Goal: Book appointment/travel/reservation

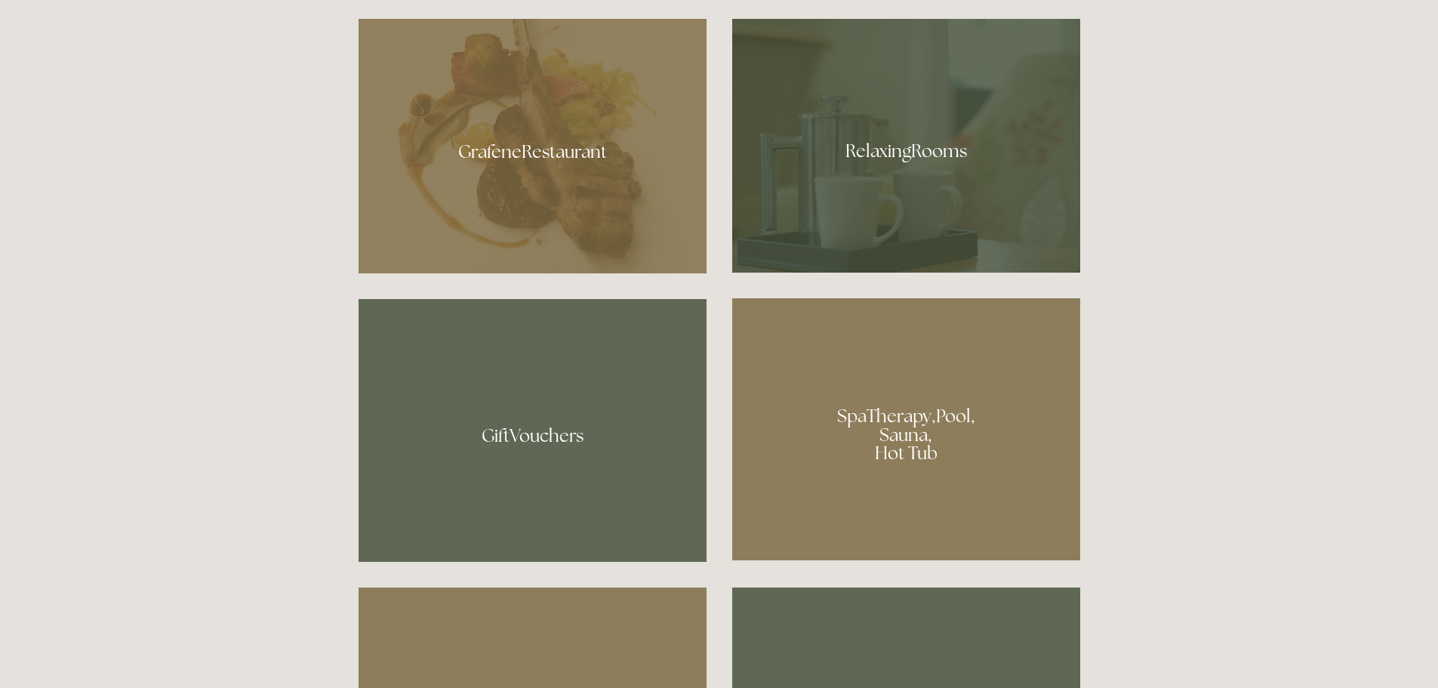
scroll to position [1057, 0]
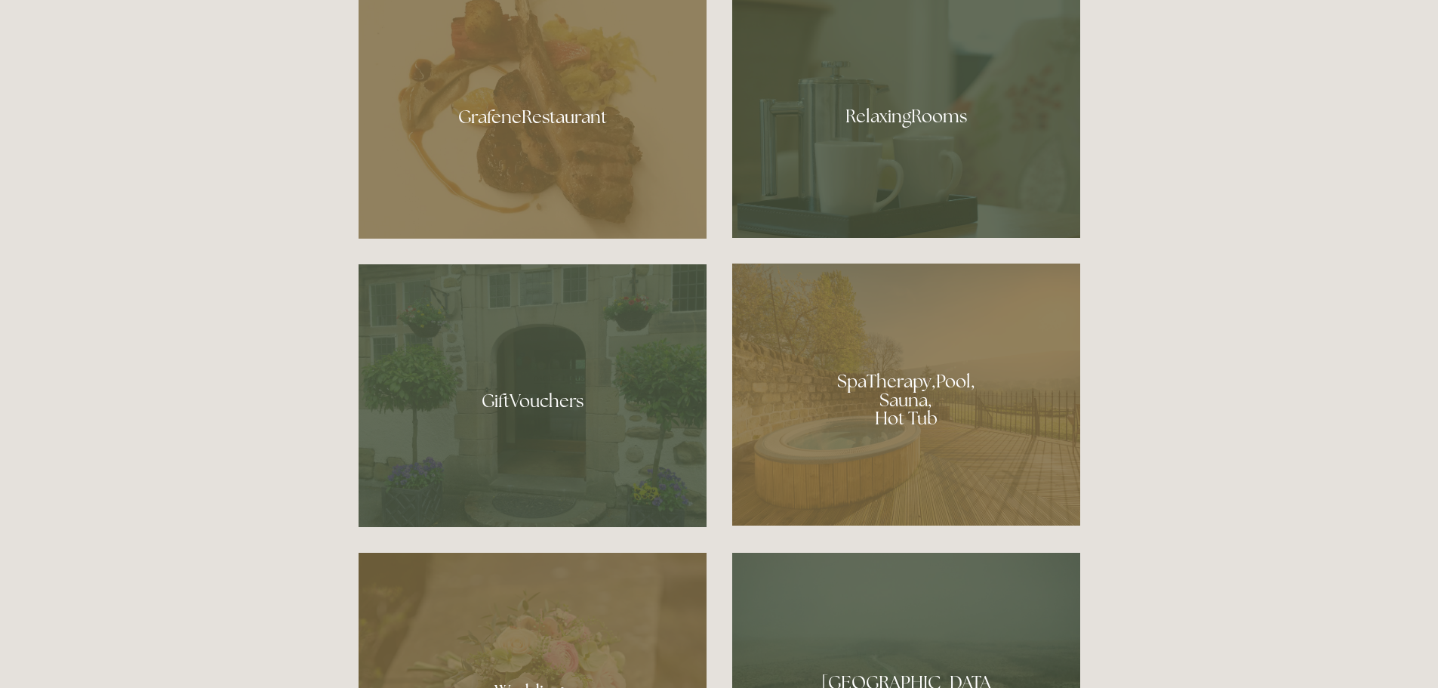
click at [917, 146] on div at bounding box center [906, 111] width 348 height 254
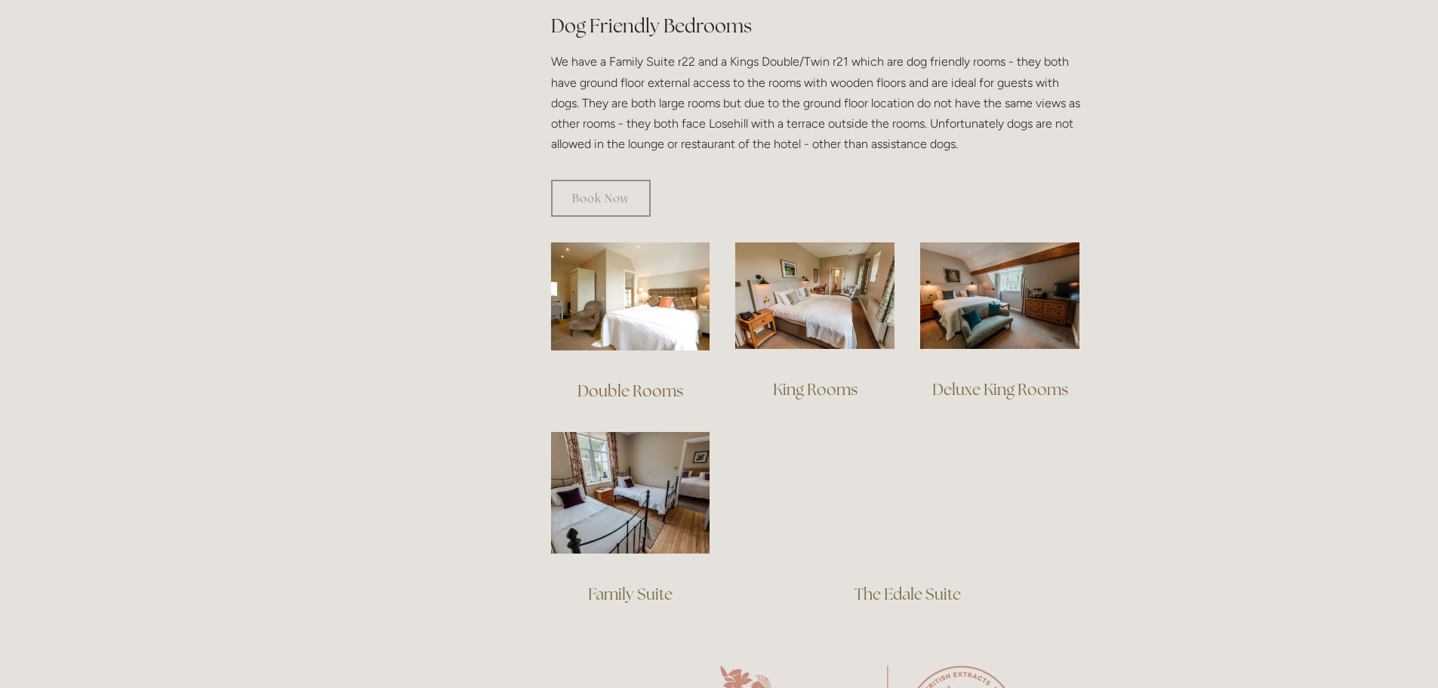
scroll to position [906, 0]
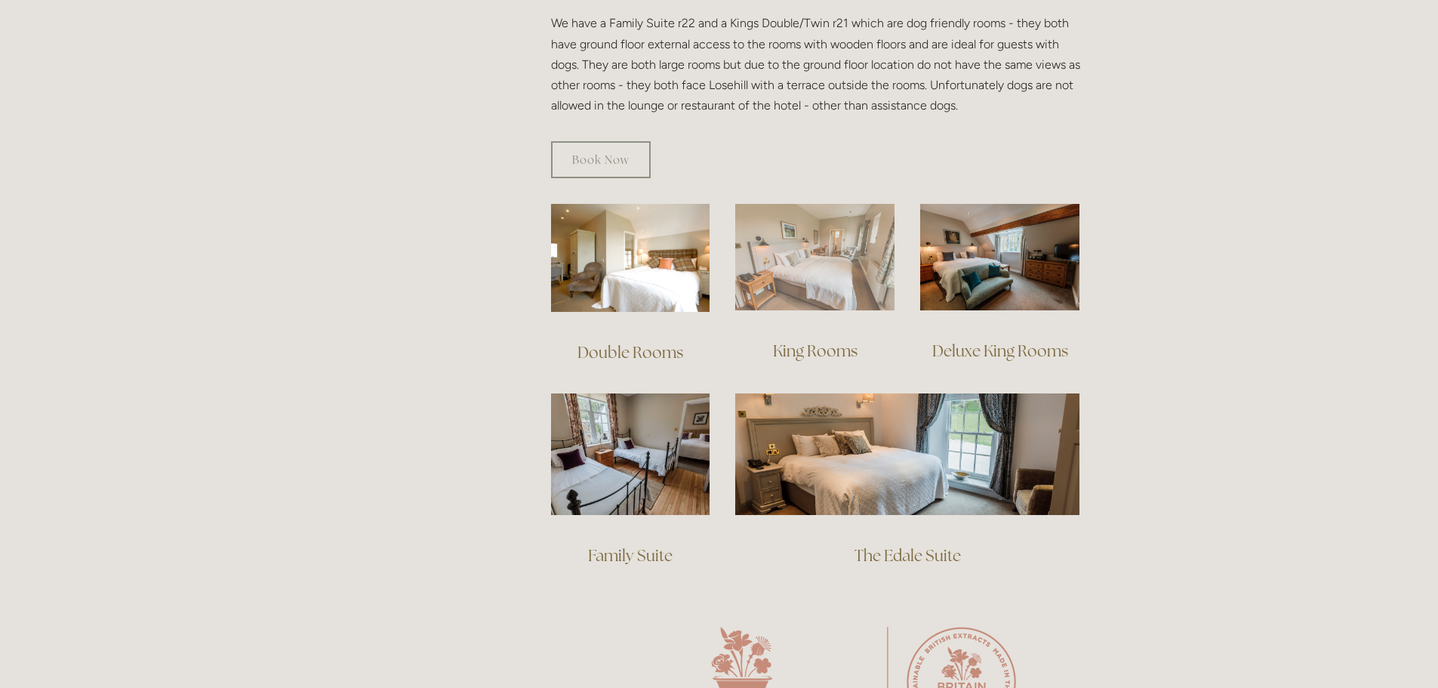
click at [836, 238] on img at bounding box center [814, 257] width 159 height 106
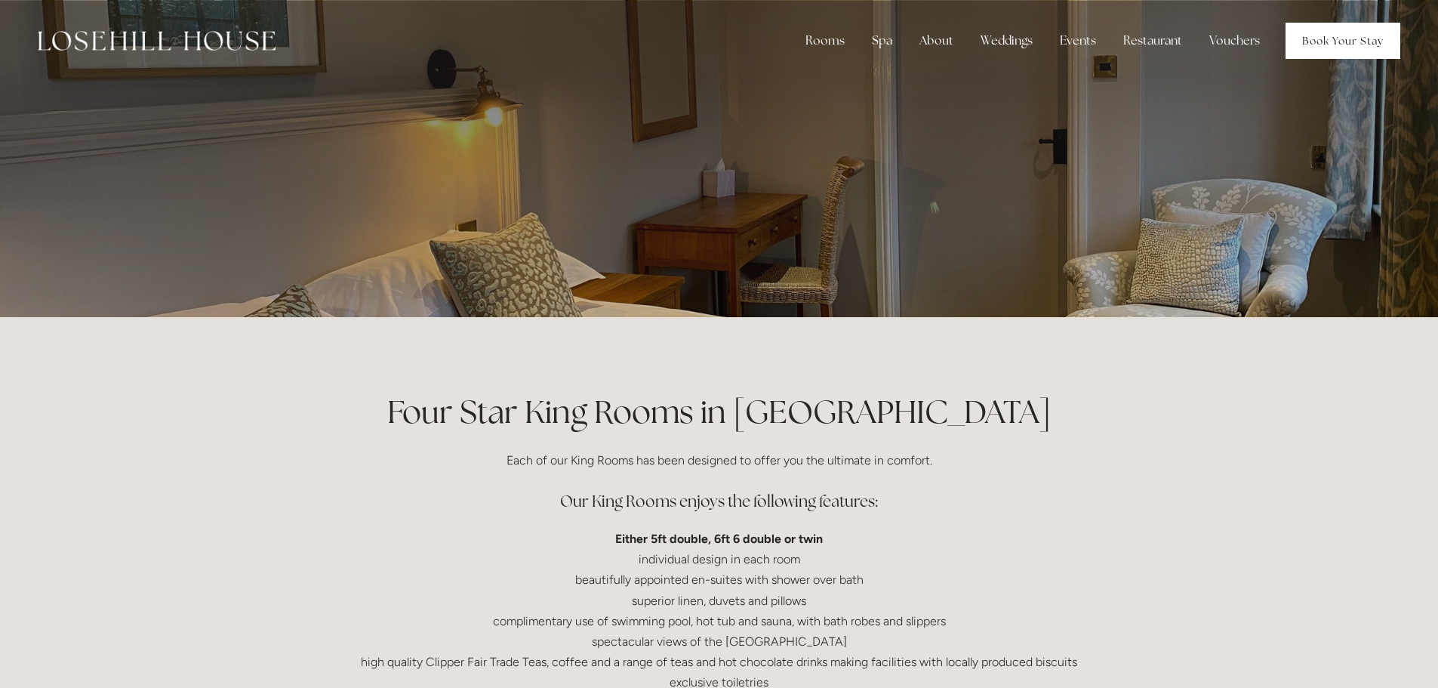
click at [1363, 36] on link "Book Your Stay" at bounding box center [1343, 41] width 115 height 36
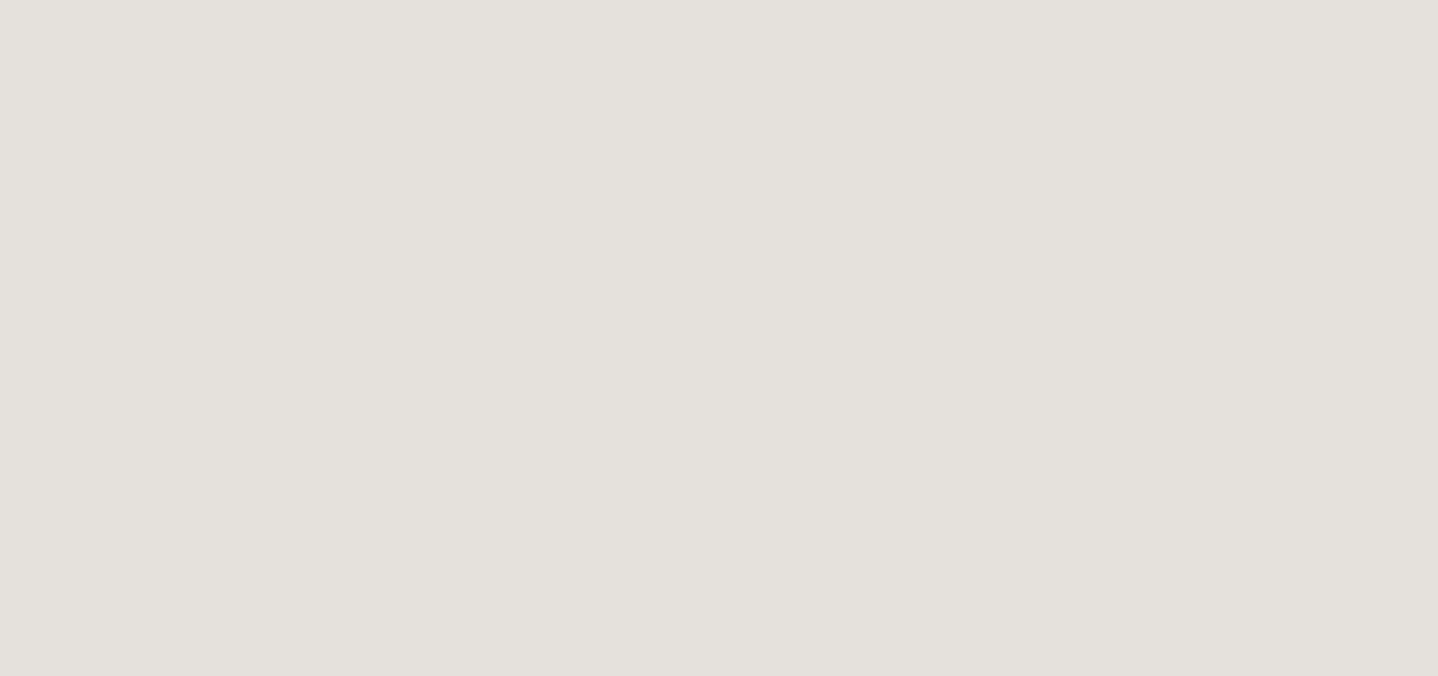
scroll to position [2758, 0]
